Goal: Navigation & Orientation: Find specific page/section

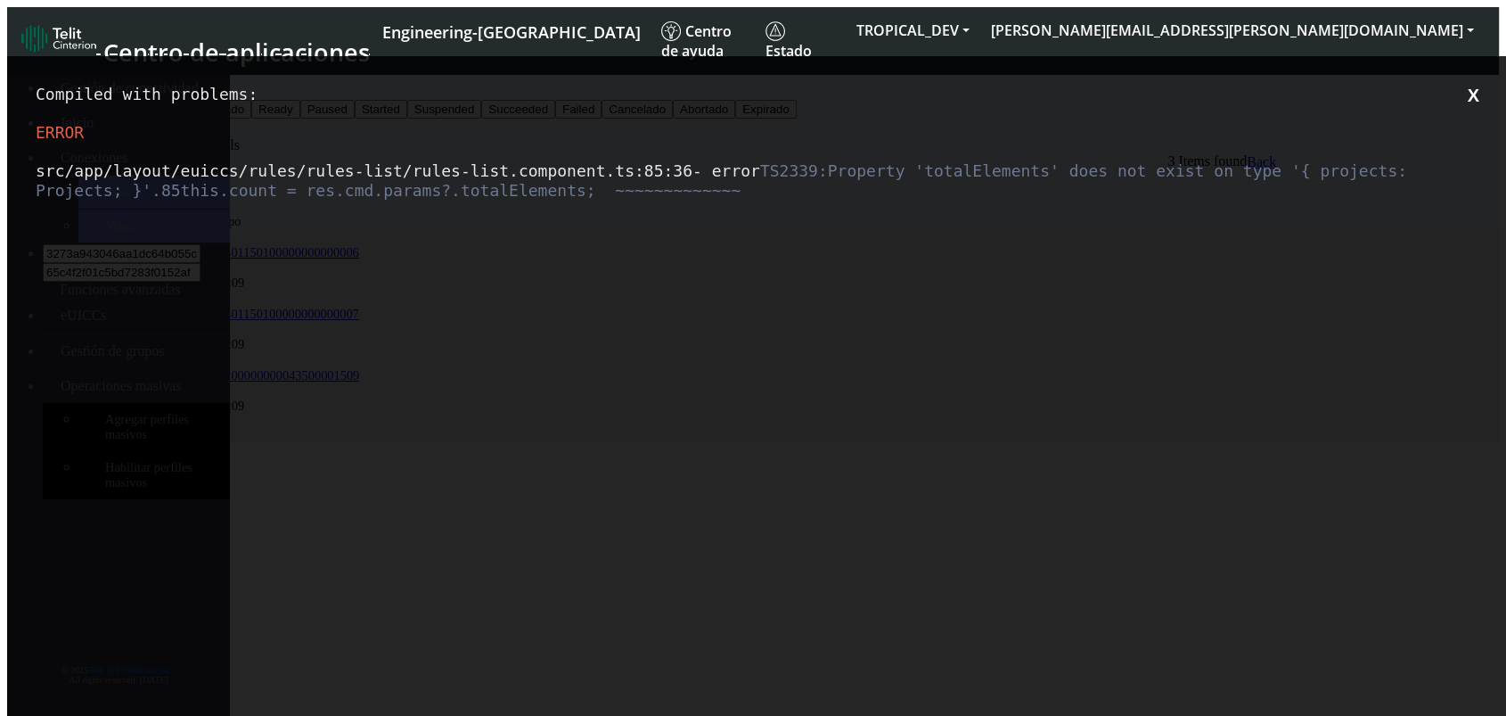
click at [639, 522] on div "Compiled with problems: X ERROR src/app/layout/euiccs/rules/rules-list/rules-li…" at bounding box center [760, 414] width 1506 height 716
click at [414, 200] on span "Property 'totalElements' does not exist on type '{ projects: Projects; }'. 85 t…" at bounding box center [726, 180] width 1381 height 38
copy span "totalElements"
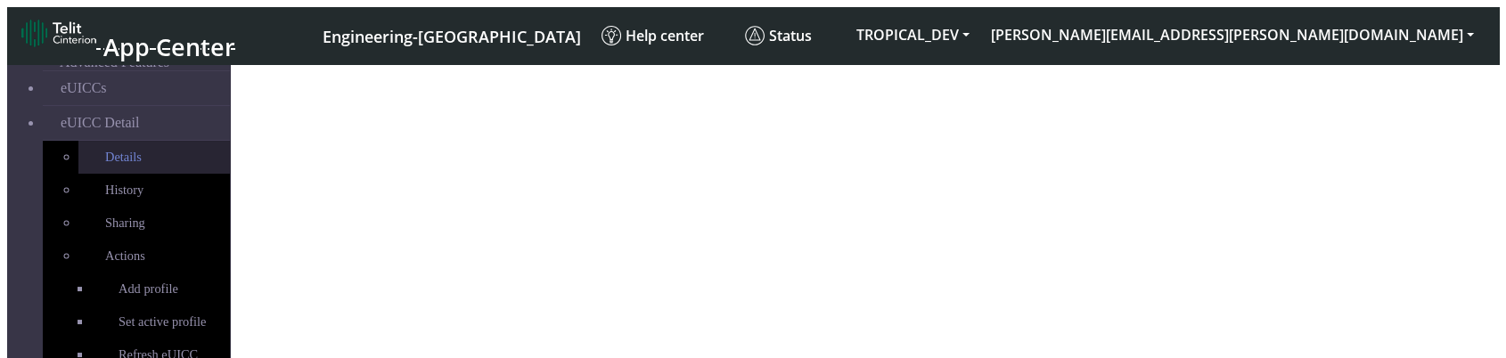
scroll to position [328, 0]
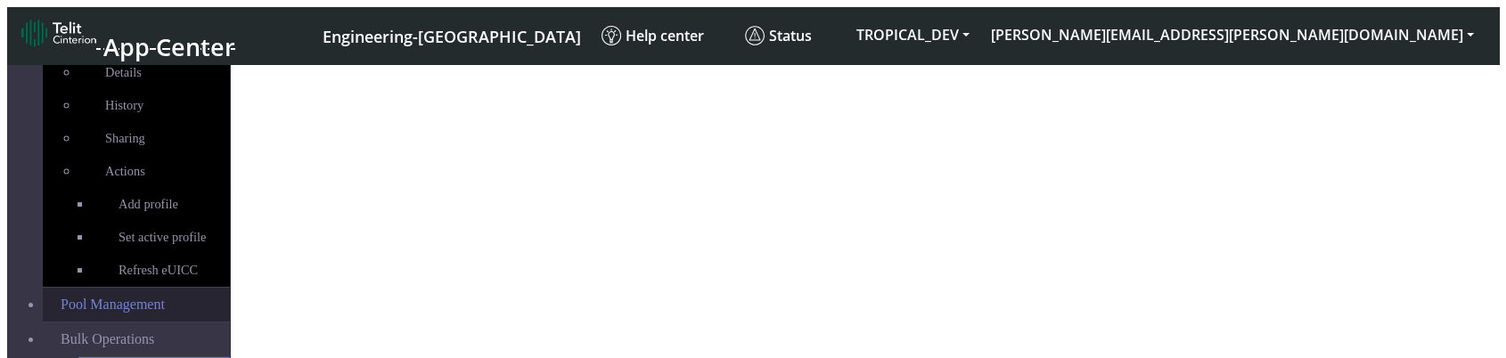
click at [155, 288] on link "Pool Management" at bounding box center [136, 305] width 187 height 34
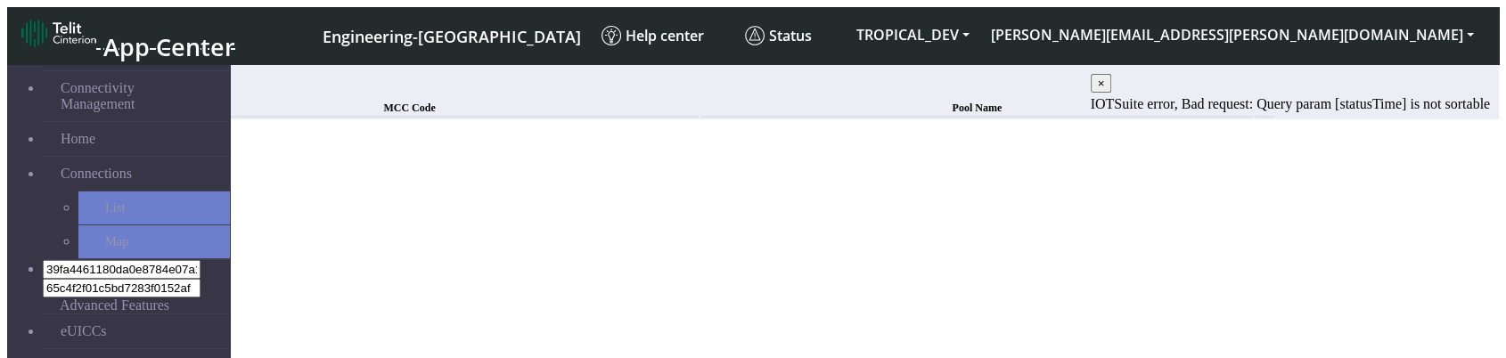
click at [792, 119] on div "MCC Code Pool Name" at bounding box center [698, 108] width 1158 height 22
click at [1105, 90] on span "×" at bounding box center [1101, 83] width 7 height 13
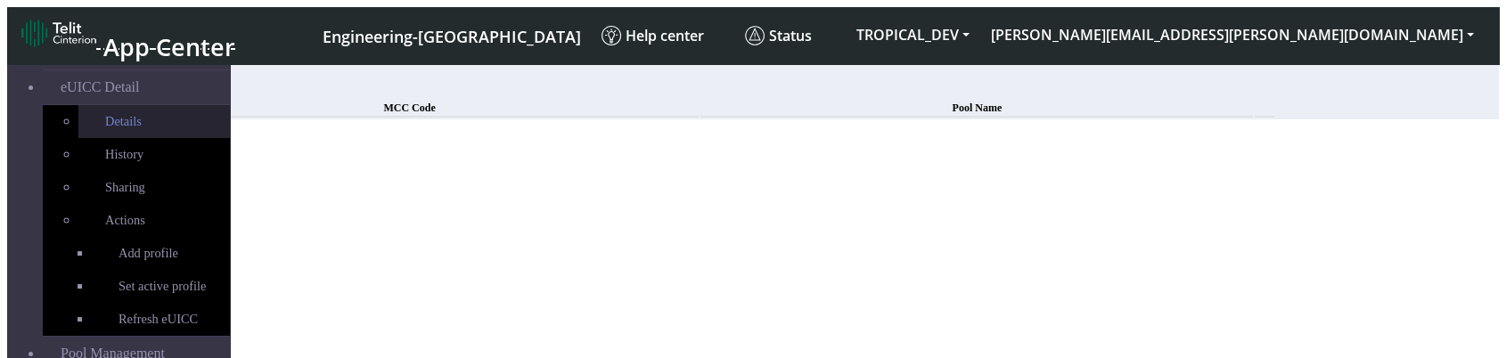
scroll to position [297, 0]
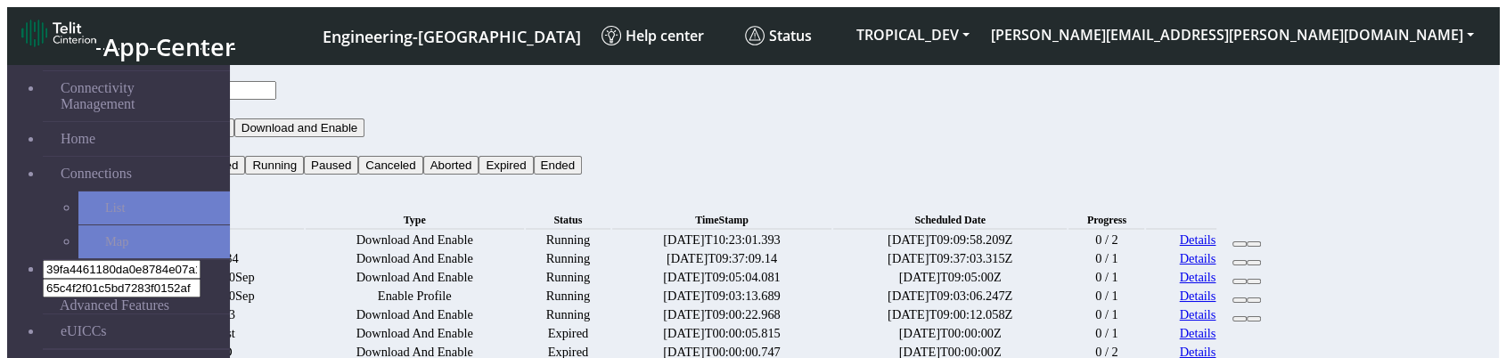
click at [749, 214] on span "TimeStamp" at bounding box center [721, 220] width 53 height 12
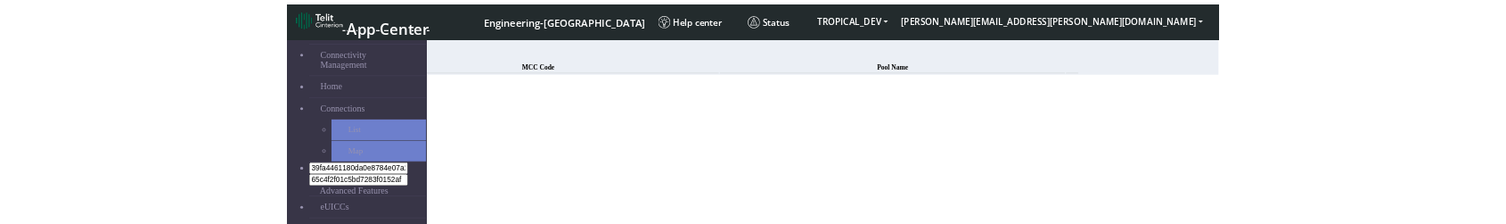
scroll to position [26, 0]
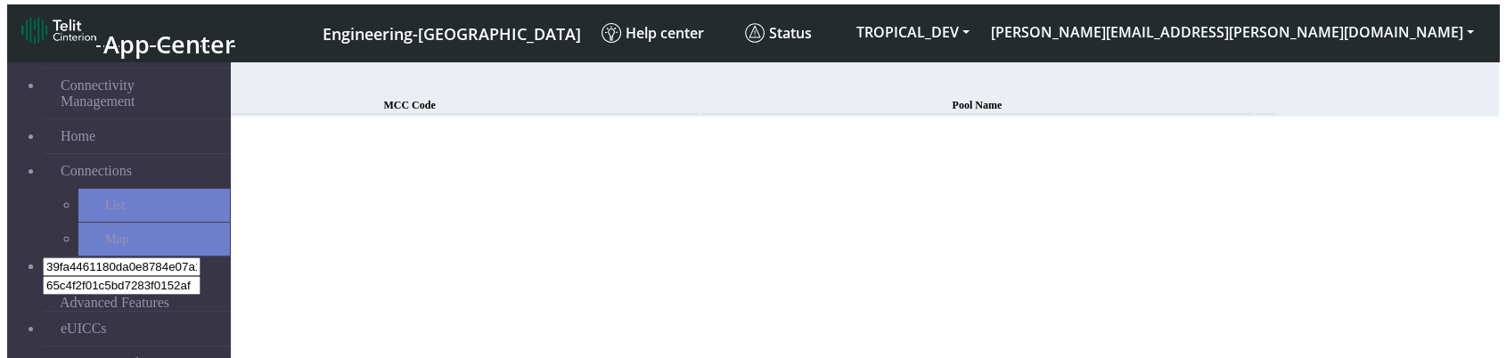
drag, startPoint x: 898, startPoint y: 350, endPoint x: 877, endPoint y: 264, distance: 89.0
click at [877, 117] on section "Connectivity Management Home Connections List Map 39fa4461180da0e8784e07a1ba452…" at bounding box center [753, 84] width 1492 height 63
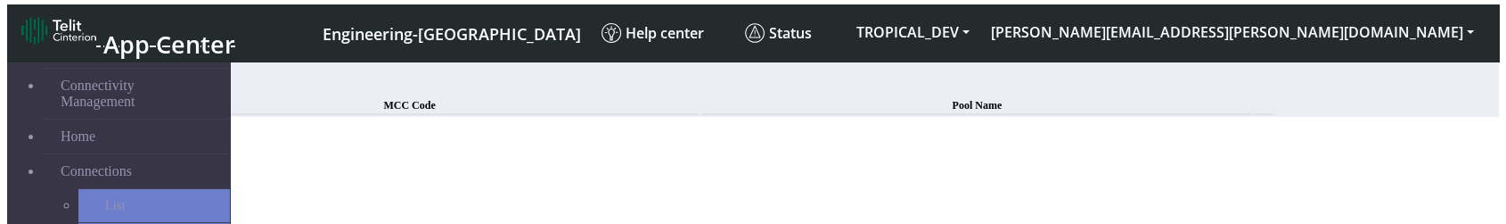
scroll to position [111, 0]
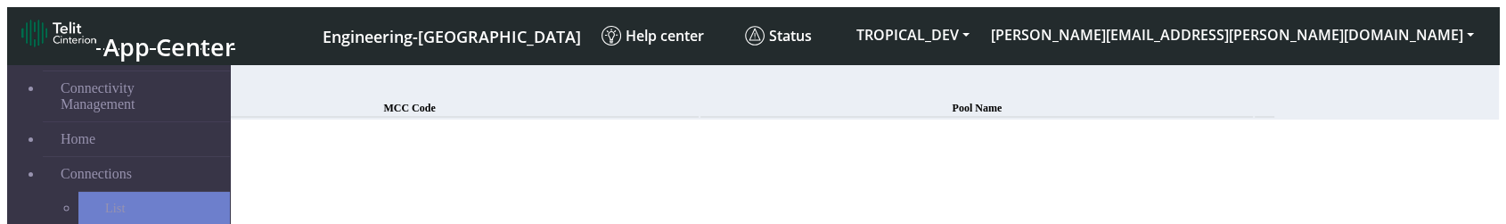
scroll to position [111, 0]
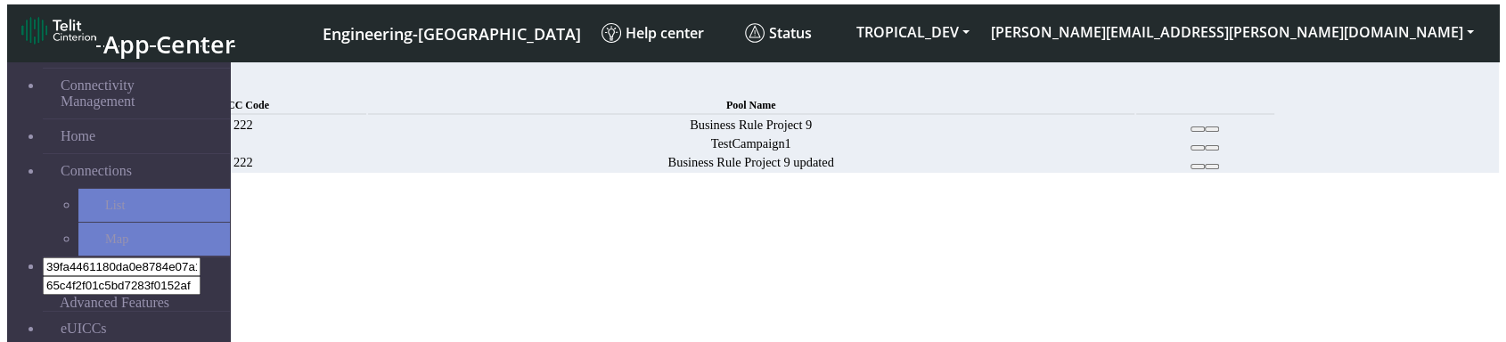
scroll to position [42, 0]
click at [1198, 129] on icon at bounding box center [1198, 129] width 0 height 0
click at [1212, 129] on icon at bounding box center [1212, 129] width 0 height 0
click at [1198, 129] on icon at bounding box center [1198, 129] width 0 height 0
click at [1219, 132] on button at bounding box center [1212, 129] width 14 height 5
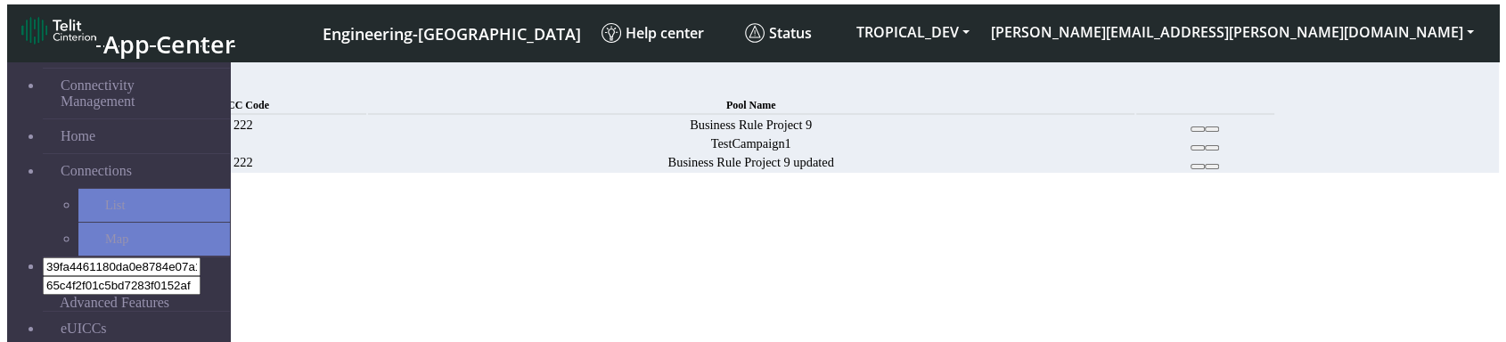
click at [1179, 171] on td at bounding box center [1205, 162] width 138 height 17
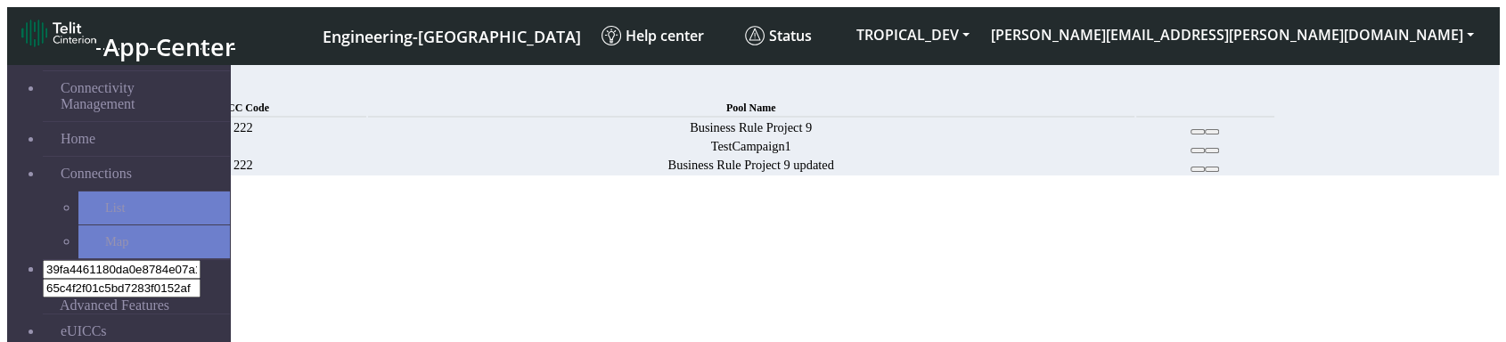
click at [1219, 172] on button at bounding box center [1212, 169] width 14 height 5
click at [1219, 153] on button at bounding box center [1212, 150] width 14 height 5
click at [1198, 151] on icon at bounding box center [1198, 151] width 0 height 0
drag, startPoint x: 1024, startPoint y: 244, endPoint x: 928, endPoint y: 274, distance: 100.9
click at [1024, 155] on td "TestCampaign1" at bounding box center [751, 146] width 766 height 17
